Goal: Connect with others: Connect with others

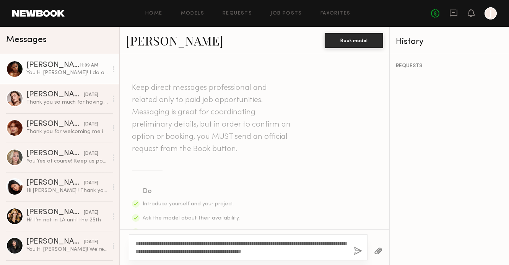
scroll to position [1342, 0]
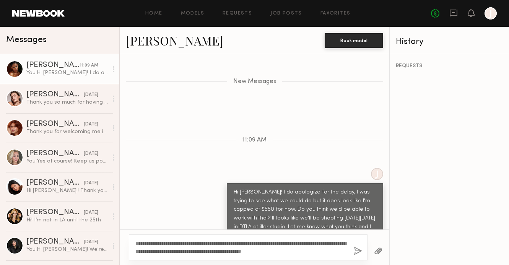
click at [170, 42] on link "Sabrina A." at bounding box center [174, 40] width 97 height 16
click at [151, 44] on link "Sabrina A." at bounding box center [174, 40] width 97 height 16
